Goal: Task Accomplishment & Management: Manage account settings

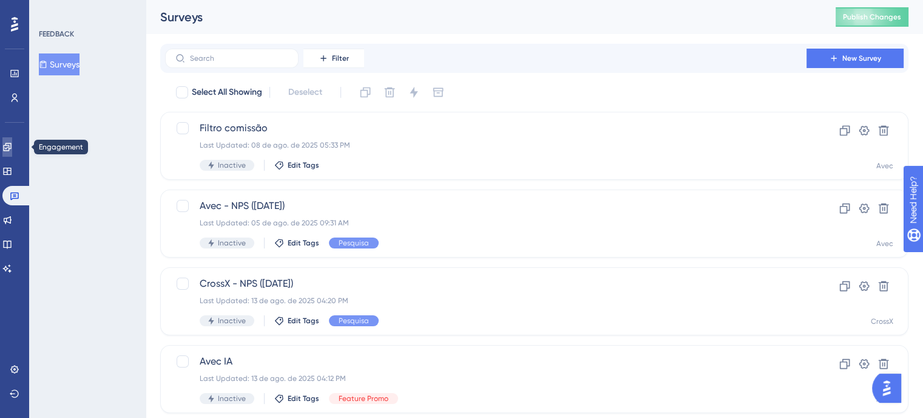
click at [12, 144] on icon at bounding box center [7, 147] width 10 height 10
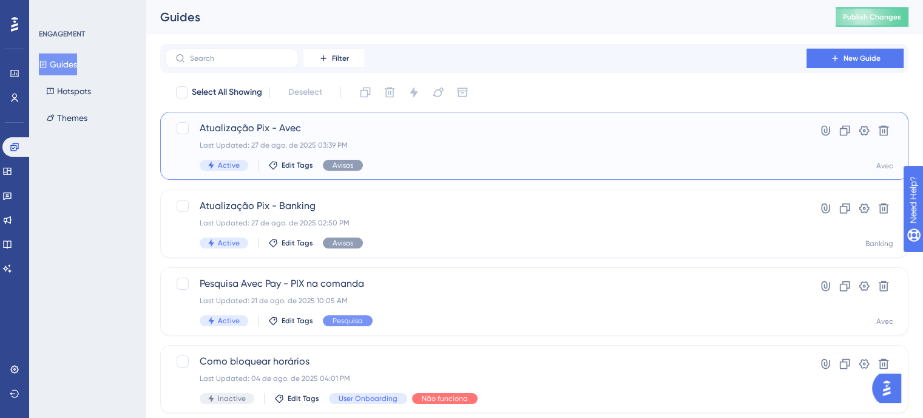
click at [224, 169] on span "Active" at bounding box center [229, 165] width 22 height 10
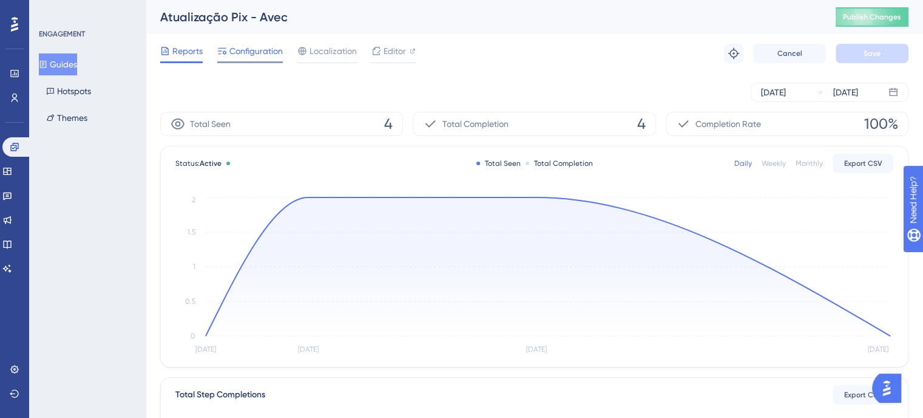
click at [257, 50] on span "Configuration" at bounding box center [255, 51] width 53 height 15
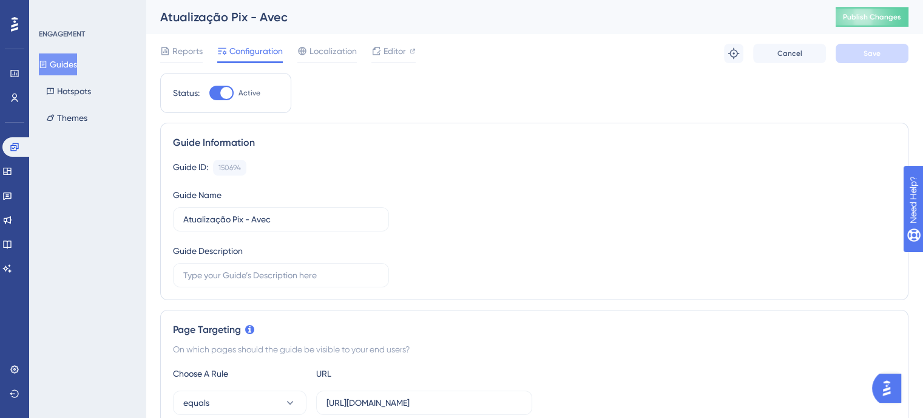
click at [209, 92] on div at bounding box center [221, 93] width 24 height 15
click at [209, 93] on input "Active" at bounding box center [209, 93] width 1 height 1
checkbox input "false"
click at [899, 53] on button "Save" at bounding box center [872, 53] width 73 height 19
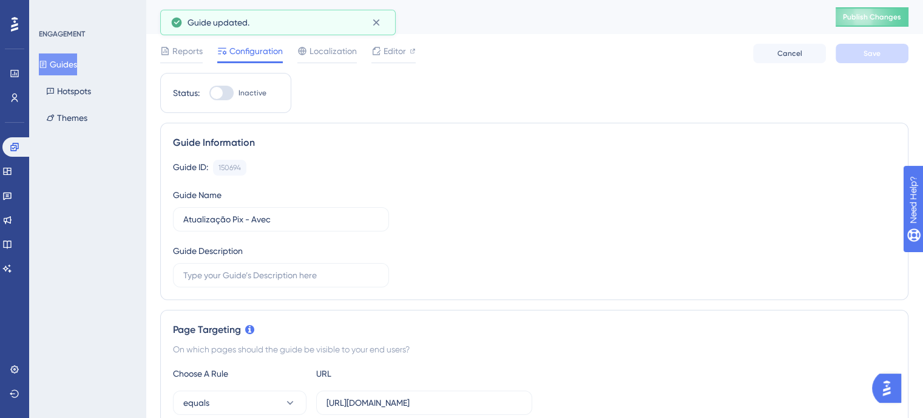
click at [77, 63] on button "Guides" at bounding box center [58, 64] width 38 height 22
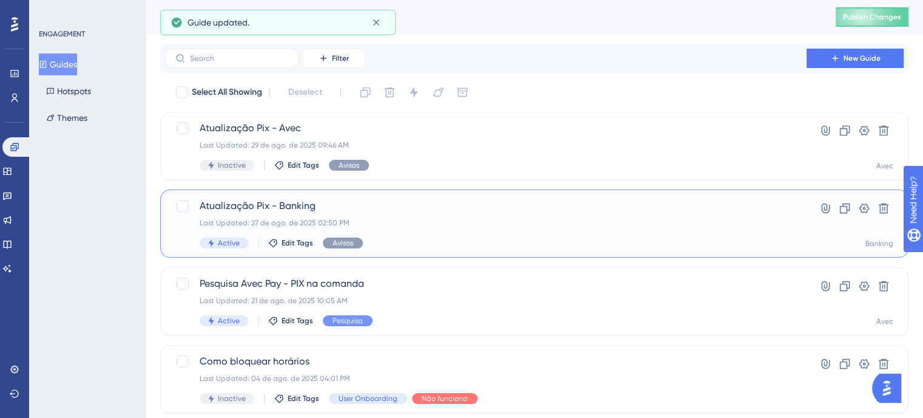
click at [405, 220] on div "Last Updated: 27 de ago. de 2025 02:50 PM" at bounding box center [486, 223] width 572 height 10
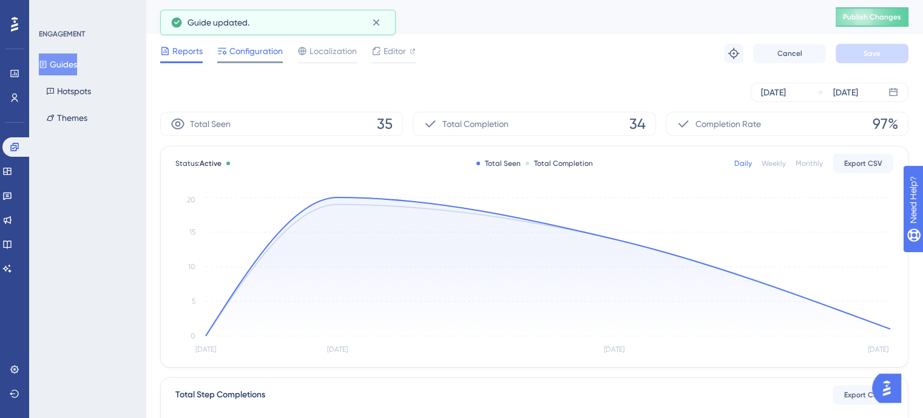
click at [268, 55] on span "Configuration" at bounding box center [255, 51] width 53 height 15
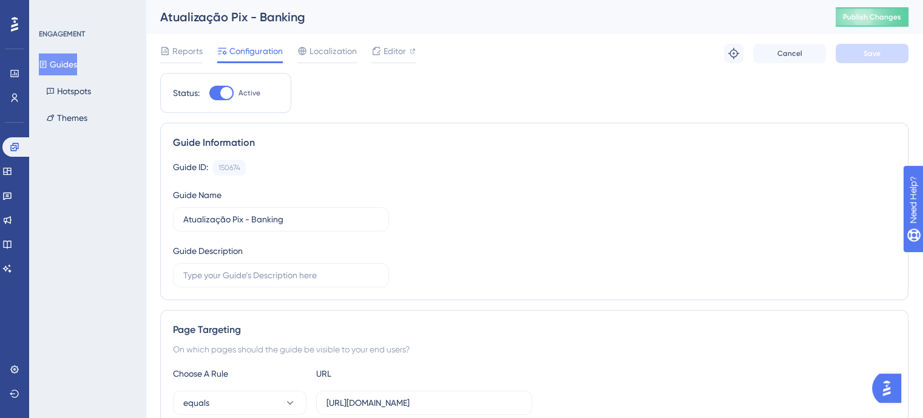
click at [222, 92] on div at bounding box center [226, 93] width 12 height 12
click at [209, 93] on input "Active" at bounding box center [209, 93] width 1 height 1
checkbox input "false"
click at [895, 51] on button "Save" at bounding box center [872, 53] width 73 height 19
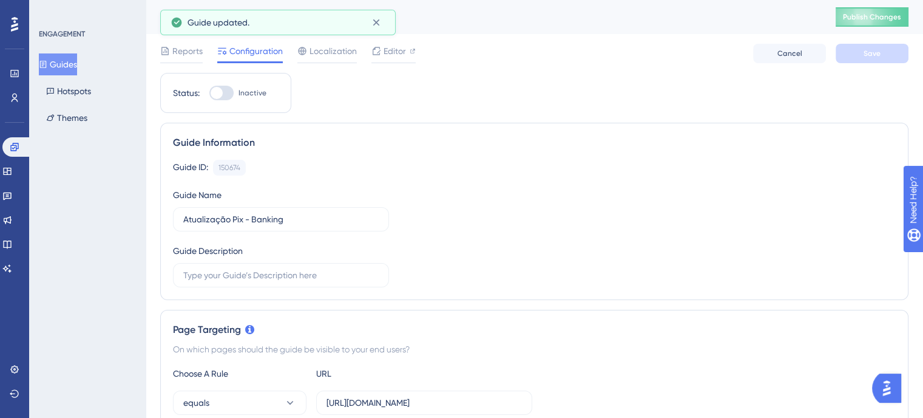
click at [71, 59] on button "Guides" at bounding box center [58, 64] width 38 height 22
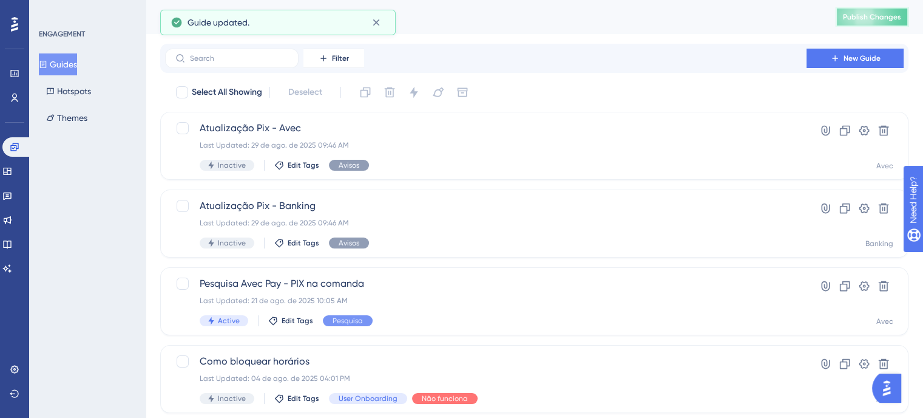
click at [876, 13] on span "Publish Changes" at bounding box center [872, 17] width 58 height 10
